Goal: Information Seeking & Learning: Find specific fact

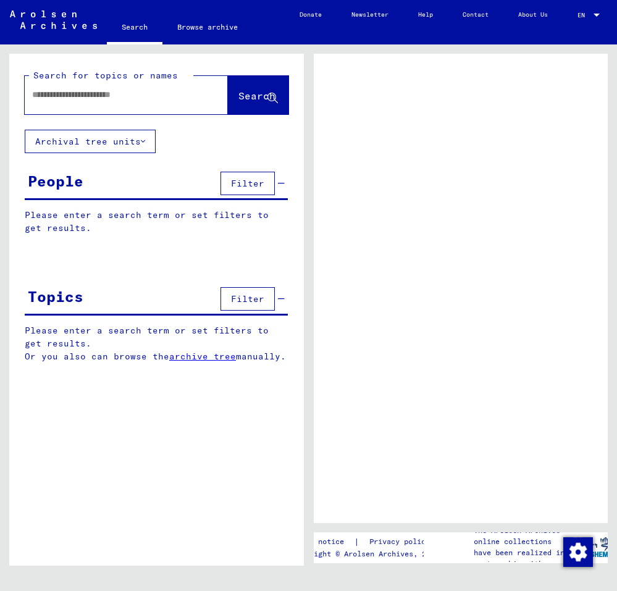
click at [57, 98] on input "text" at bounding box center [115, 94] width 166 height 13
type input "*"
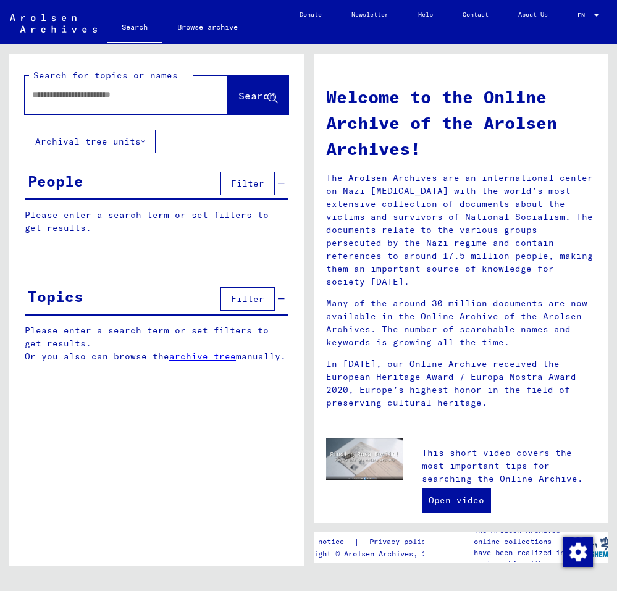
click at [67, 101] on div at bounding box center [108, 95] width 166 height 28
click at [44, 96] on input "text" at bounding box center [111, 94] width 159 height 13
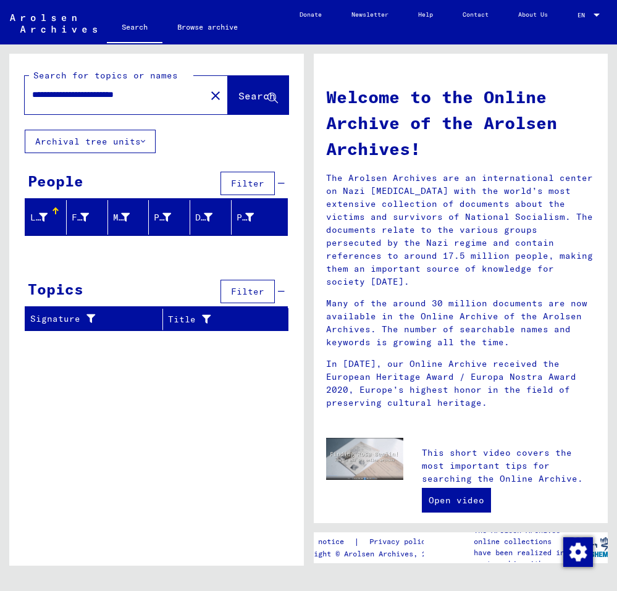
click at [123, 95] on input "**********" at bounding box center [111, 94] width 159 height 13
drag, startPoint x: 123, startPoint y: 95, endPoint x: 30, endPoint y: 96, distance: 93.8
click at [32, 96] on input "**********" at bounding box center [111, 94] width 159 height 13
paste input "*"
click at [251, 99] on span "Search" at bounding box center [256, 95] width 37 height 12
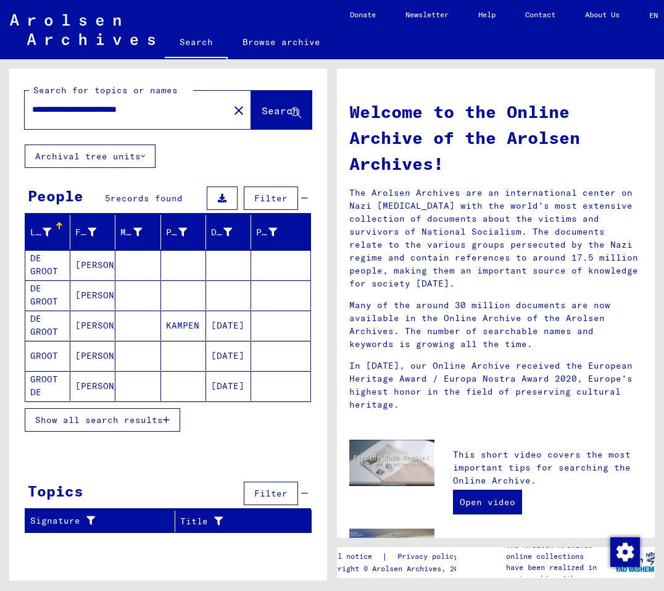
click at [93, 265] on mat-cell "[PERSON_NAME]" at bounding box center [92, 265] width 45 height 30
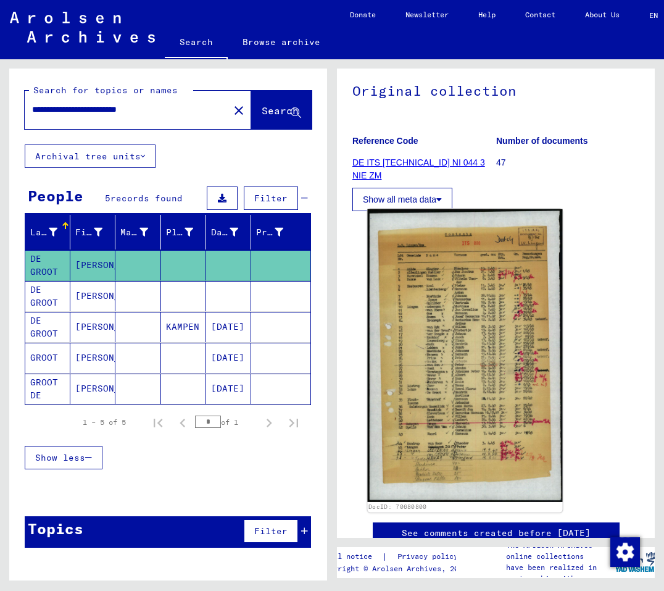
scroll to position [128, 0]
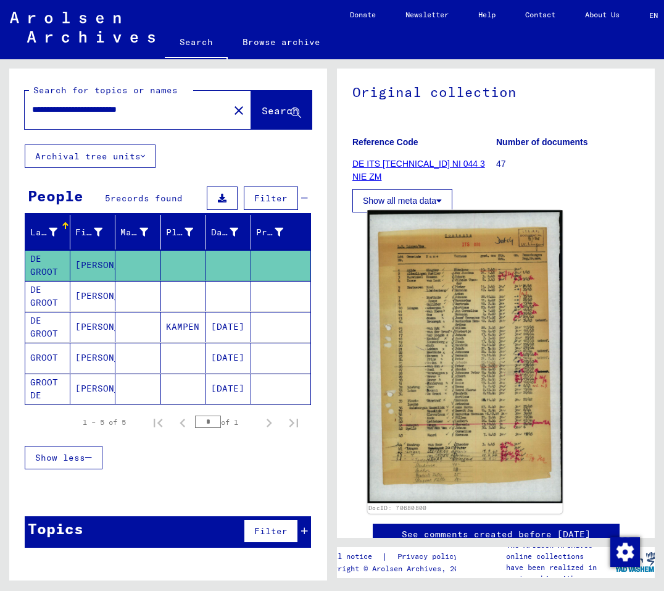
click at [467, 339] on img at bounding box center [464, 356] width 195 height 293
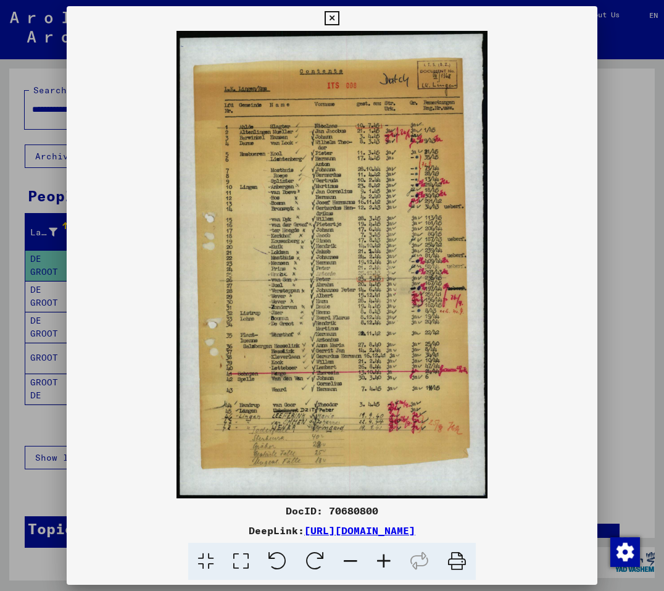
click at [384, 563] on icon at bounding box center [383, 562] width 33 height 38
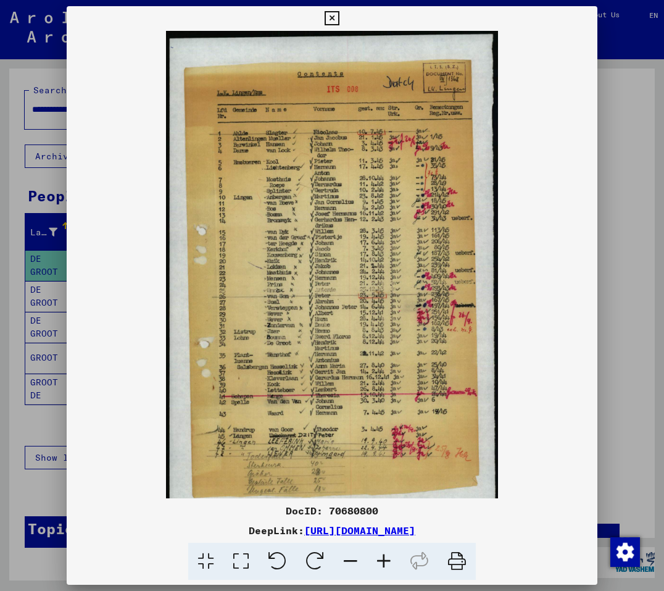
click at [384, 563] on icon at bounding box center [383, 562] width 33 height 38
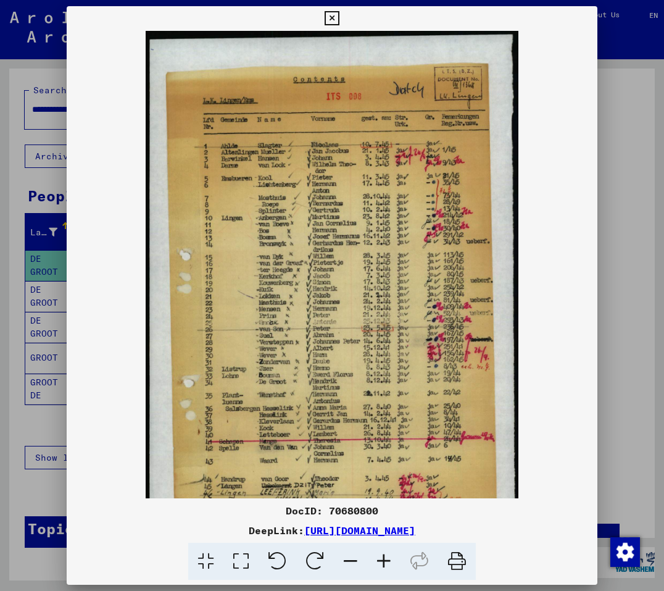
click at [384, 563] on icon at bounding box center [383, 562] width 33 height 38
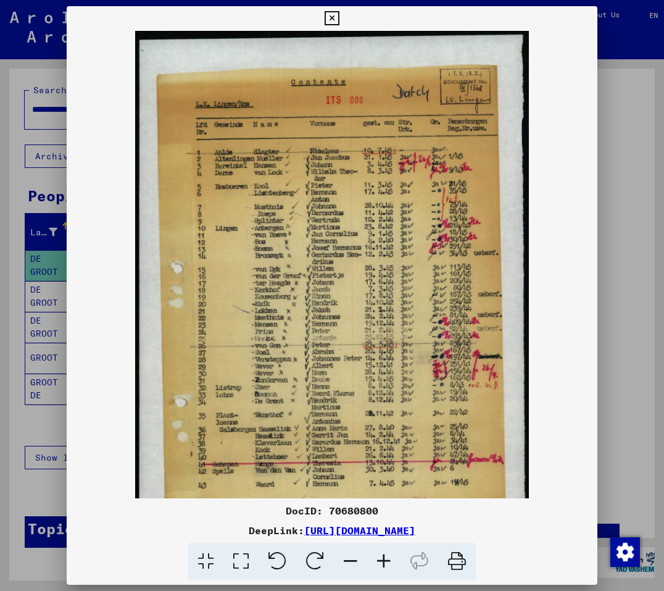
click at [384, 563] on icon at bounding box center [383, 562] width 33 height 38
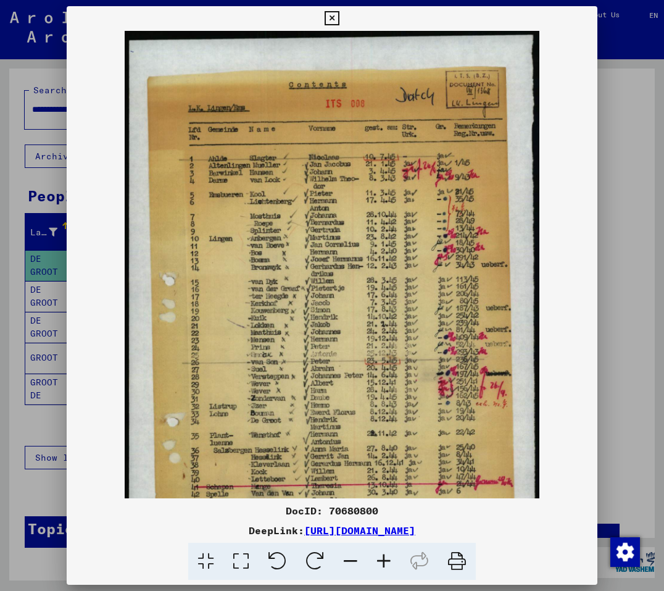
click at [384, 563] on icon at bounding box center [383, 562] width 33 height 38
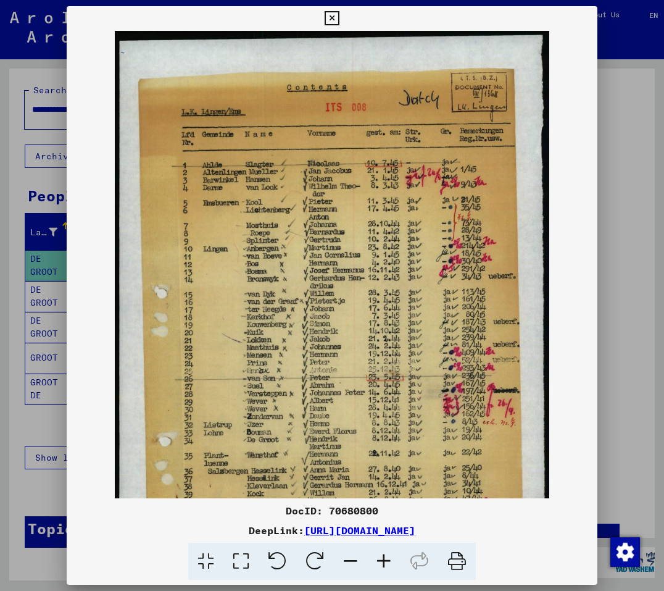
click at [384, 563] on icon at bounding box center [383, 562] width 33 height 38
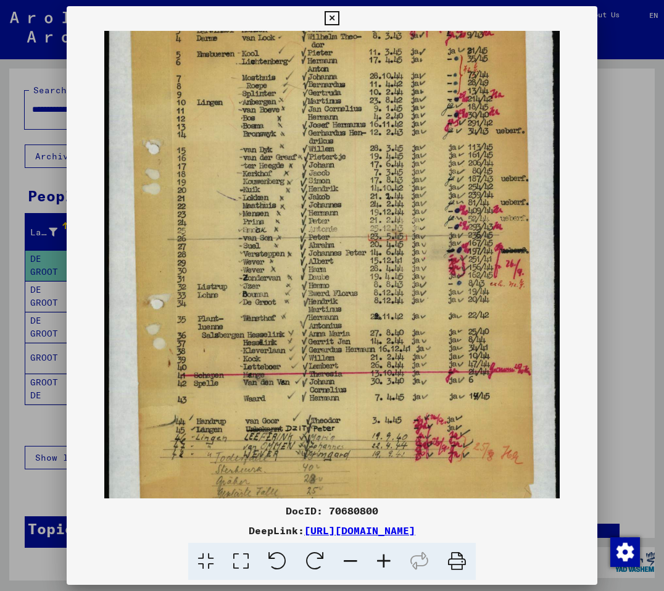
scroll to position [184, 0]
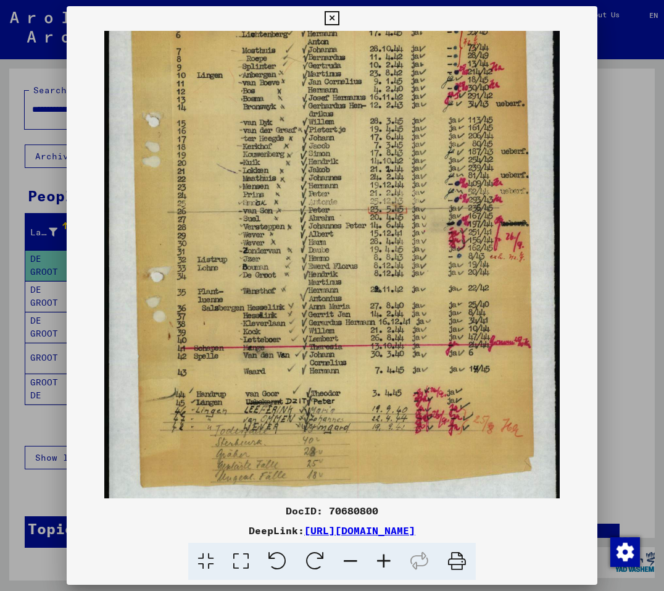
drag, startPoint x: 343, startPoint y: 431, endPoint x: 346, endPoint y: 247, distance: 183.9
click at [346, 247] on img at bounding box center [331, 188] width 455 height 683
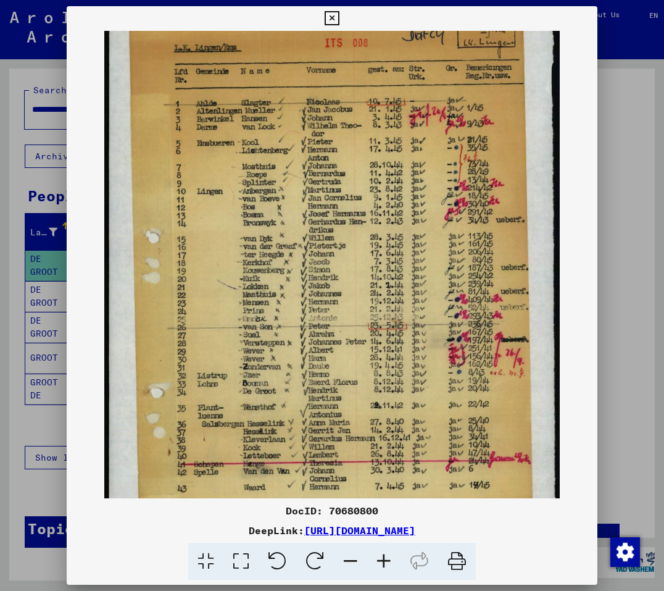
drag, startPoint x: 399, startPoint y: 146, endPoint x: 400, endPoint y: 259, distance: 113.6
click at [401, 261] on img at bounding box center [331, 304] width 455 height 683
click at [339, 21] on icon at bounding box center [332, 18] width 14 height 15
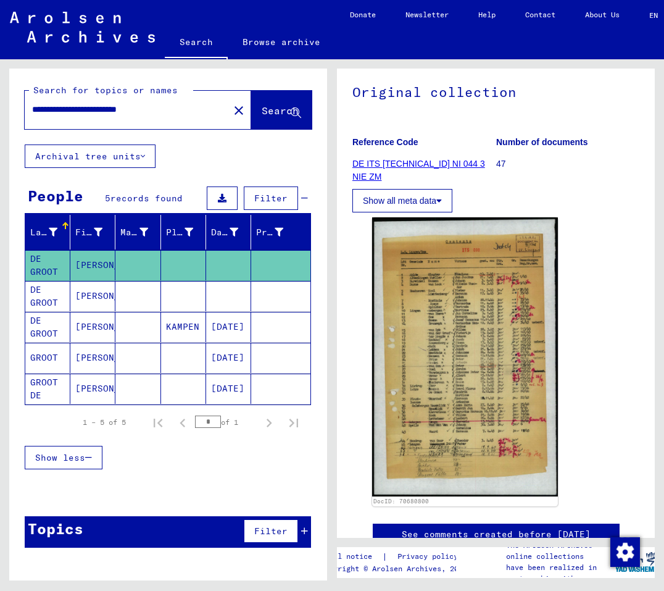
click at [91, 295] on mat-cell "[PERSON_NAME]" at bounding box center [92, 296] width 45 height 30
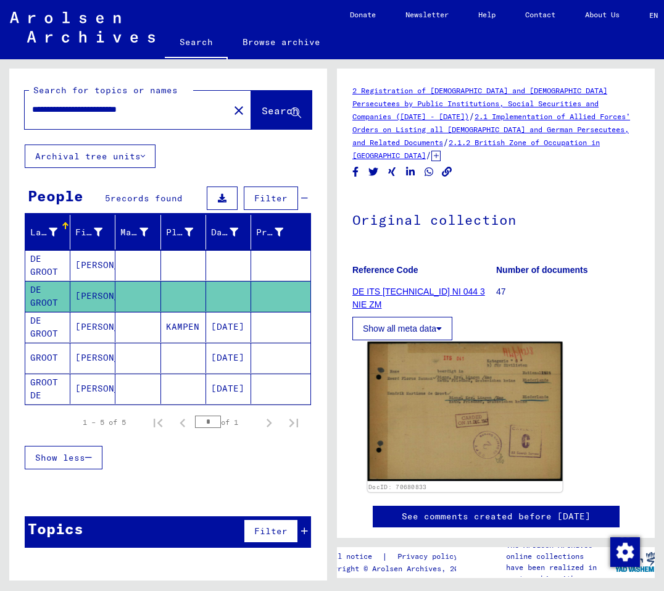
click at [462, 391] on img at bounding box center [464, 410] width 195 height 139
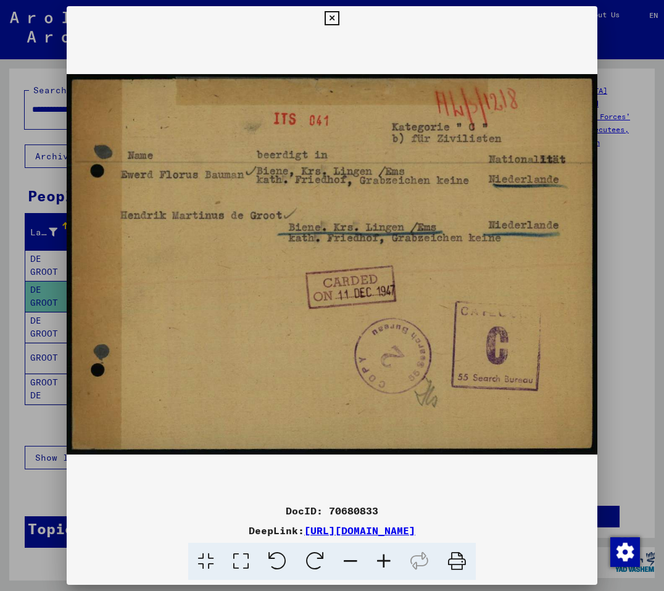
click at [339, 16] on icon at bounding box center [332, 18] width 14 height 15
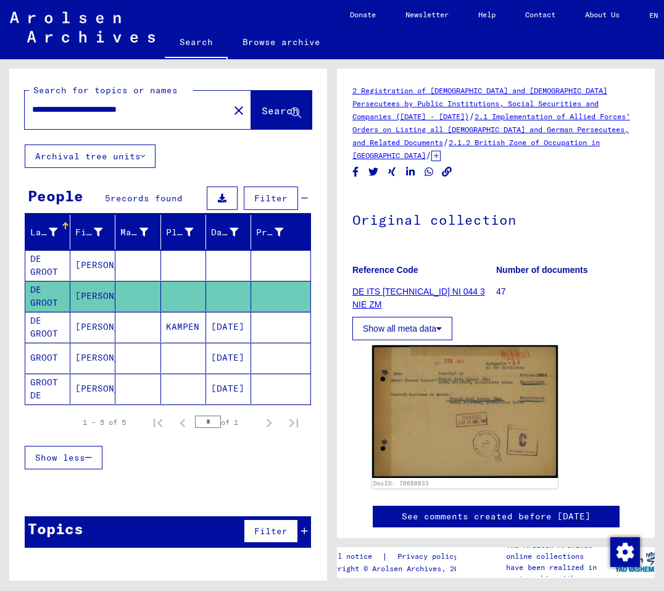
click at [95, 391] on mat-cell "[PERSON_NAME]" at bounding box center [92, 388] width 45 height 30
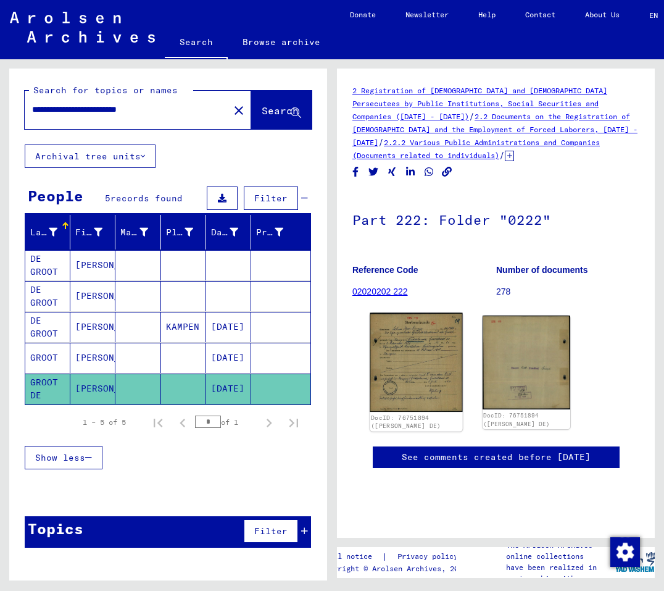
click at [399, 352] on img at bounding box center [416, 362] width 93 height 99
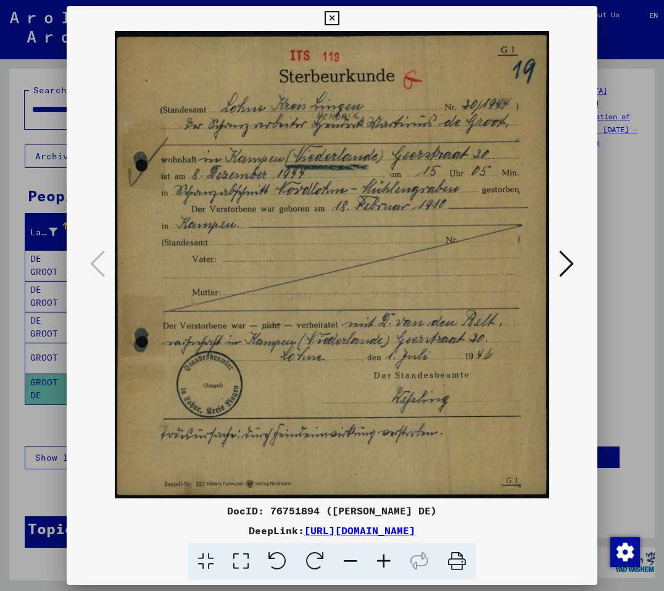
click at [339, 15] on icon at bounding box center [332, 18] width 14 height 15
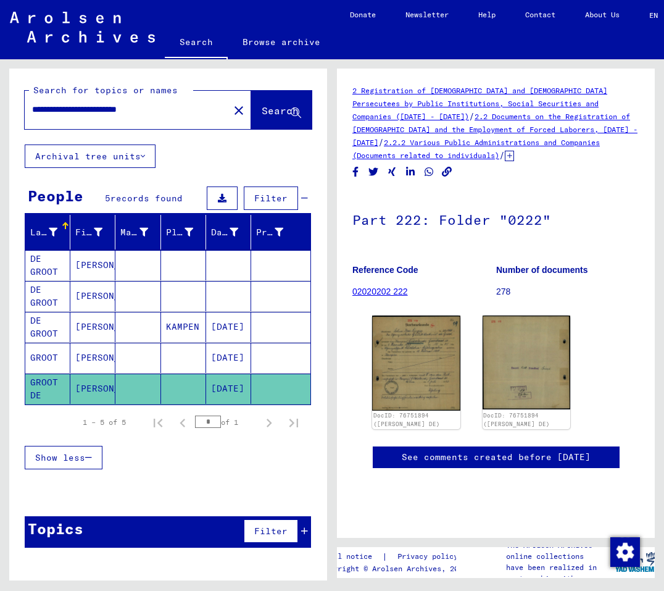
click at [94, 356] on mat-cell "[PERSON_NAME]" at bounding box center [92, 358] width 45 height 30
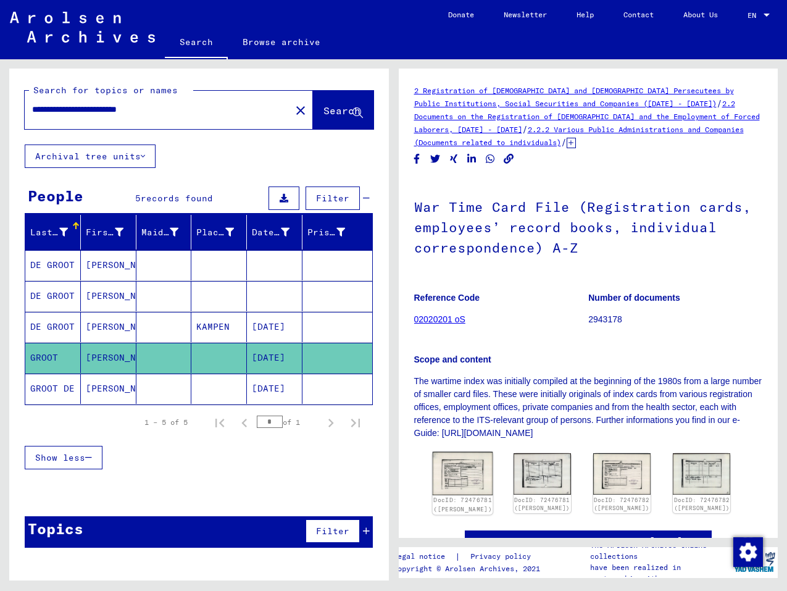
click at [465, 473] on img at bounding box center [462, 473] width 60 height 43
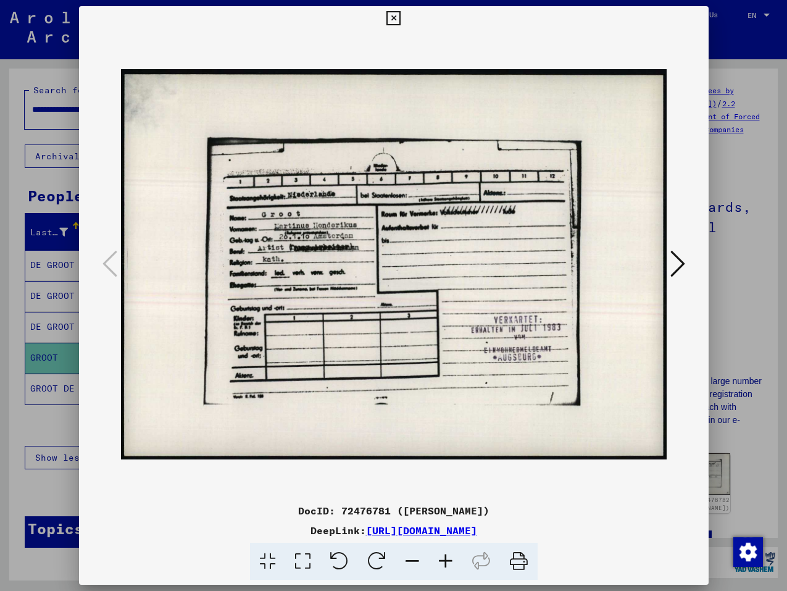
click at [616, 262] on icon at bounding box center [677, 264] width 15 height 30
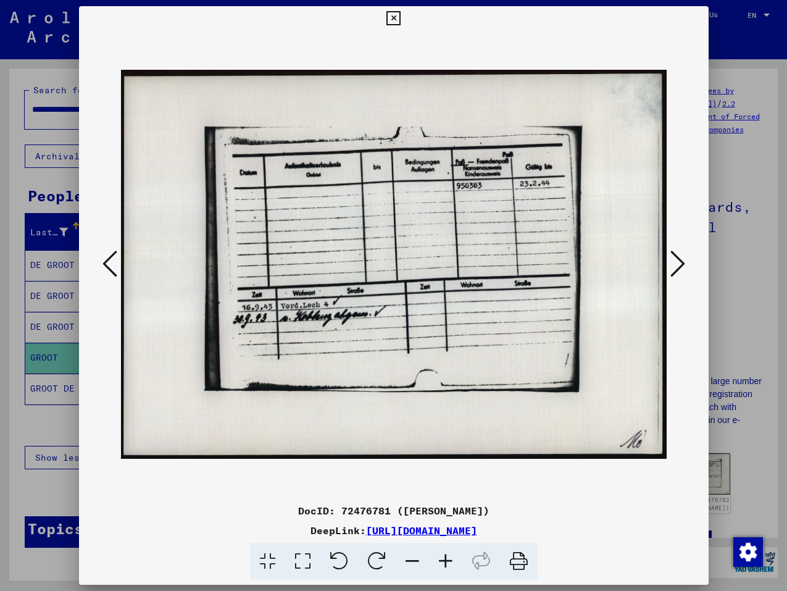
click at [616, 262] on icon at bounding box center [677, 264] width 15 height 30
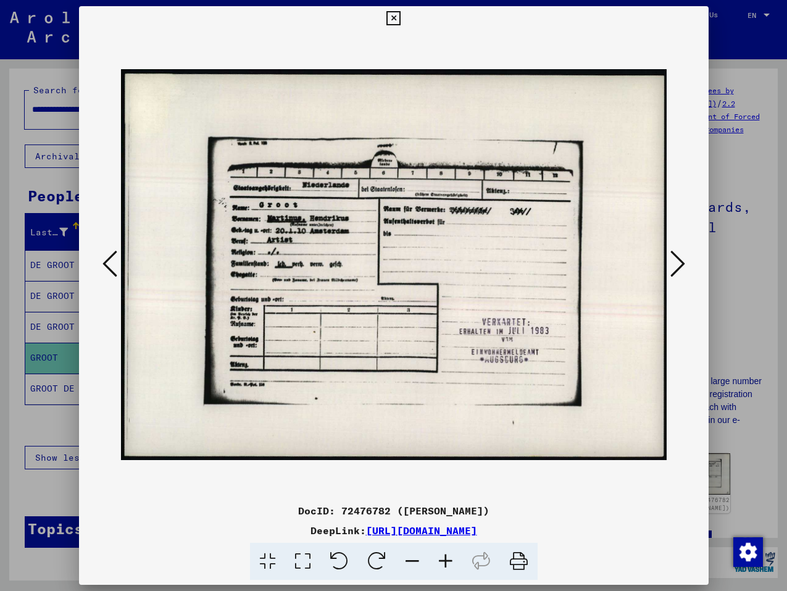
click at [616, 262] on icon at bounding box center [677, 264] width 15 height 30
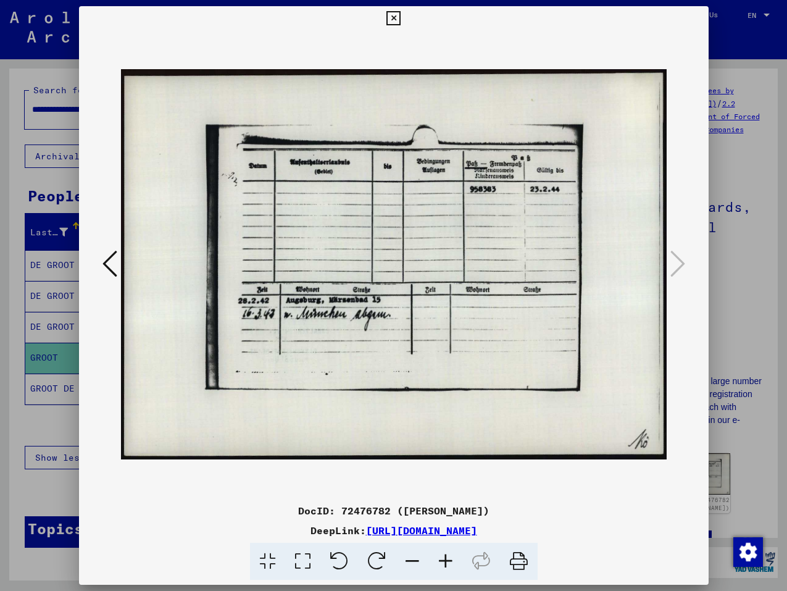
click at [401, 15] on icon at bounding box center [393, 18] width 14 height 15
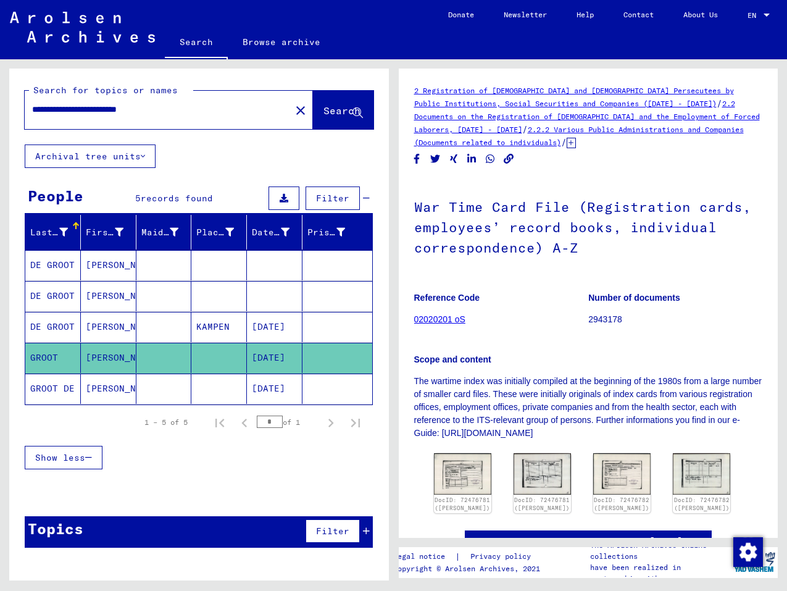
drag, startPoint x: 127, startPoint y: 109, endPoint x: 32, endPoint y: 110, distance: 94.4
click at [32, 110] on input "**********" at bounding box center [157, 109] width 251 height 13
paste input "text"
click at [329, 109] on span "Search" at bounding box center [341, 110] width 37 height 12
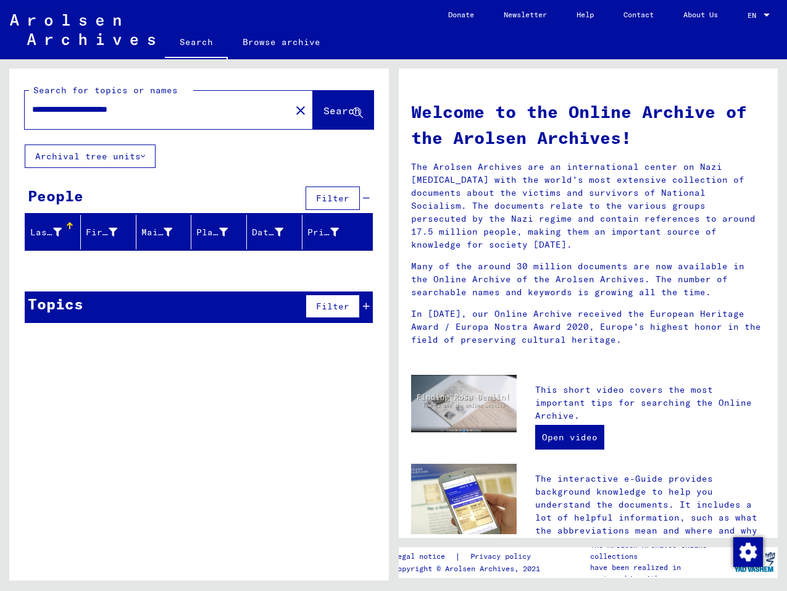
drag, startPoint x: 112, startPoint y: 111, endPoint x: 34, endPoint y: 111, distance: 77.8
click at [34, 111] on input "**********" at bounding box center [154, 109] width 244 height 13
paste input "**"
type input "**********"
click at [329, 111] on span "Search" at bounding box center [341, 110] width 37 height 12
